Goal: Task Accomplishment & Management: Complete application form

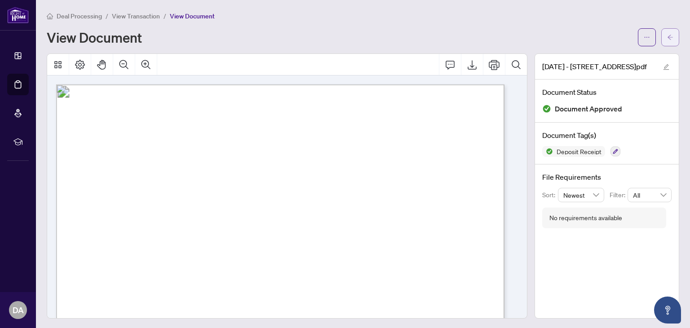
click at [669, 36] on button "button" at bounding box center [671, 37] width 18 height 18
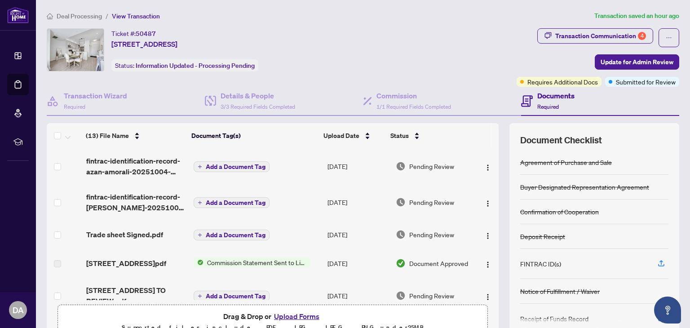
click at [290, 317] on button "Upload Forms" at bounding box center [296, 317] width 51 height 12
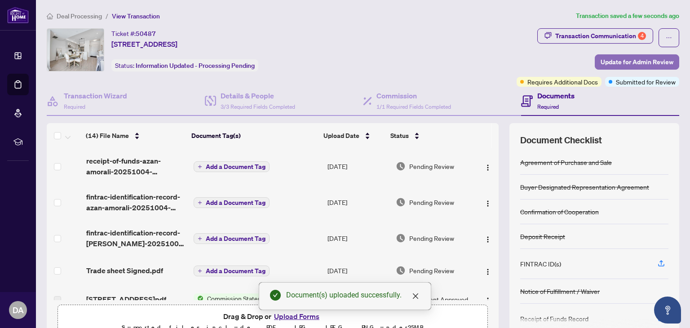
click at [664, 57] on span "Update for Admin Review" at bounding box center [637, 62] width 73 height 14
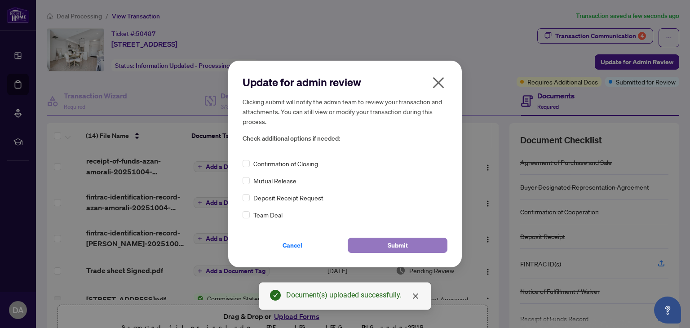
click at [376, 244] on button "Submit" at bounding box center [398, 245] width 100 height 15
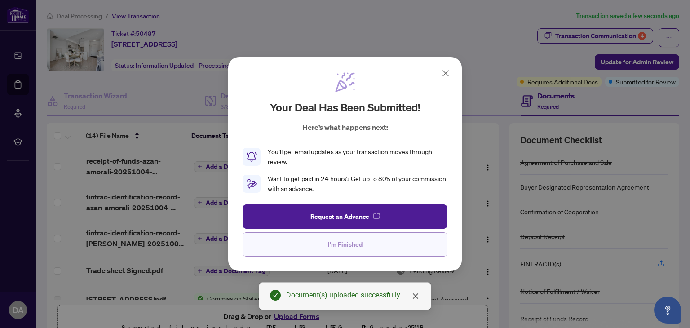
click at [408, 236] on button "I'm Finished" at bounding box center [345, 244] width 205 height 24
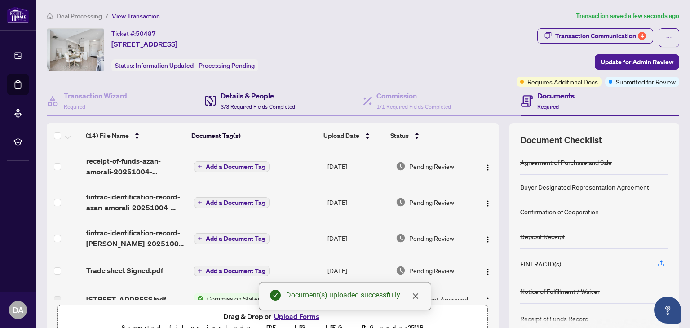
click at [245, 104] on span "3/3 Required Fields Completed" at bounding box center [258, 106] width 75 height 7
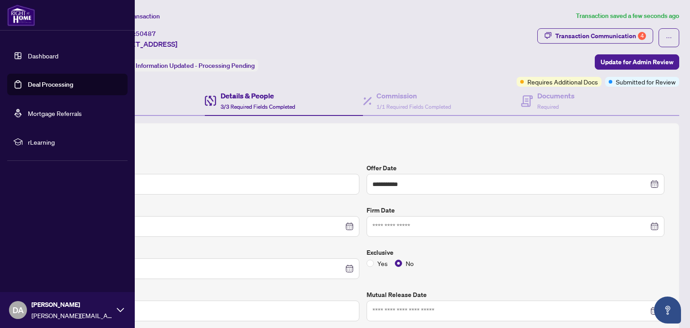
click at [28, 53] on link "Dashboard" at bounding box center [43, 56] width 31 height 8
